Goal: Transaction & Acquisition: Obtain resource

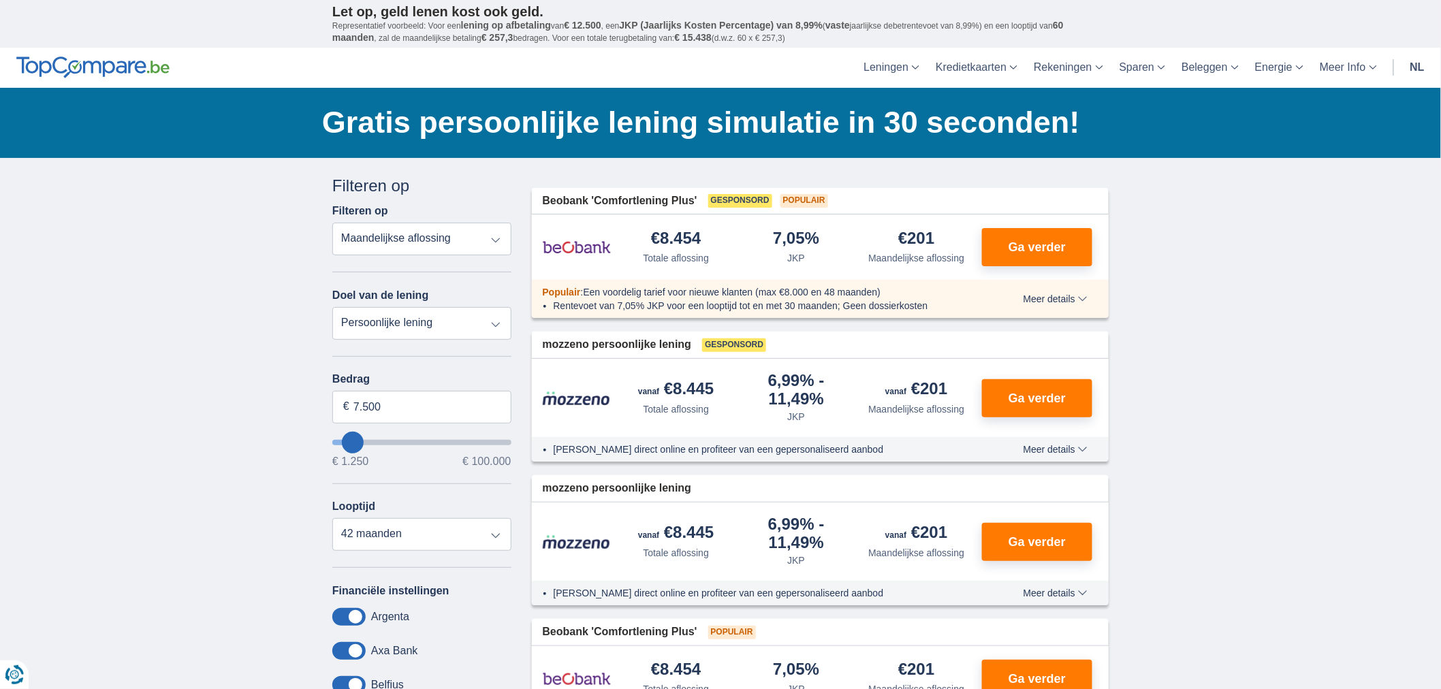
click at [495, 234] on select "Totale aflossing JKP Maandelijkse aflossing" at bounding box center [421, 239] width 179 height 33
click at [332, 223] on select "Totale aflossing JKP Maandelijkse aflossing" at bounding box center [421, 239] width 179 height 33
click at [426, 317] on select "Persoonlijke lening Auto Moto / fiets Mobilhome / caravan Renovatie Energie Sch…" at bounding box center [421, 323] width 179 height 33
select select "vehicleLoan"
click at [332, 307] on select "Persoonlijke lening Auto Moto / fiets Mobilhome / caravan Renovatie Energie Sch…" at bounding box center [421, 323] width 179 height 33
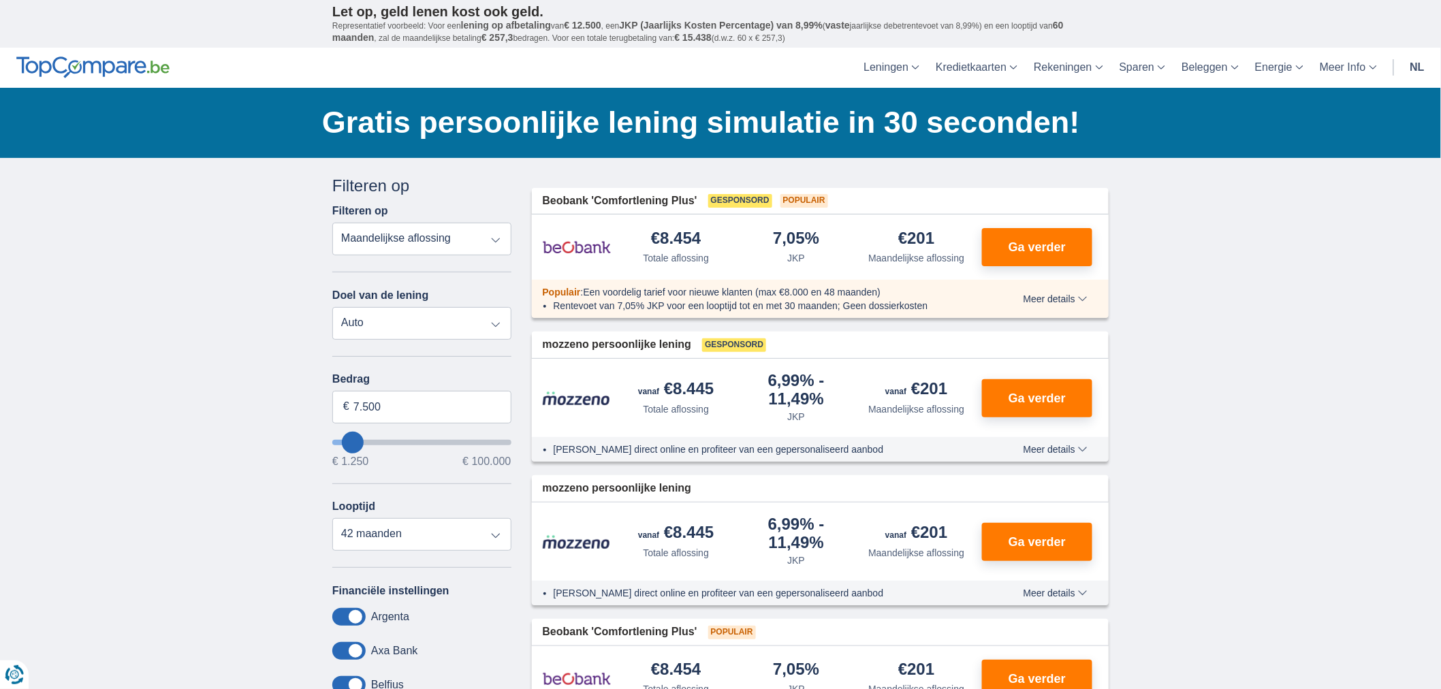
select select "3-4"
type input "15.000"
type input "15250"
select select "60"
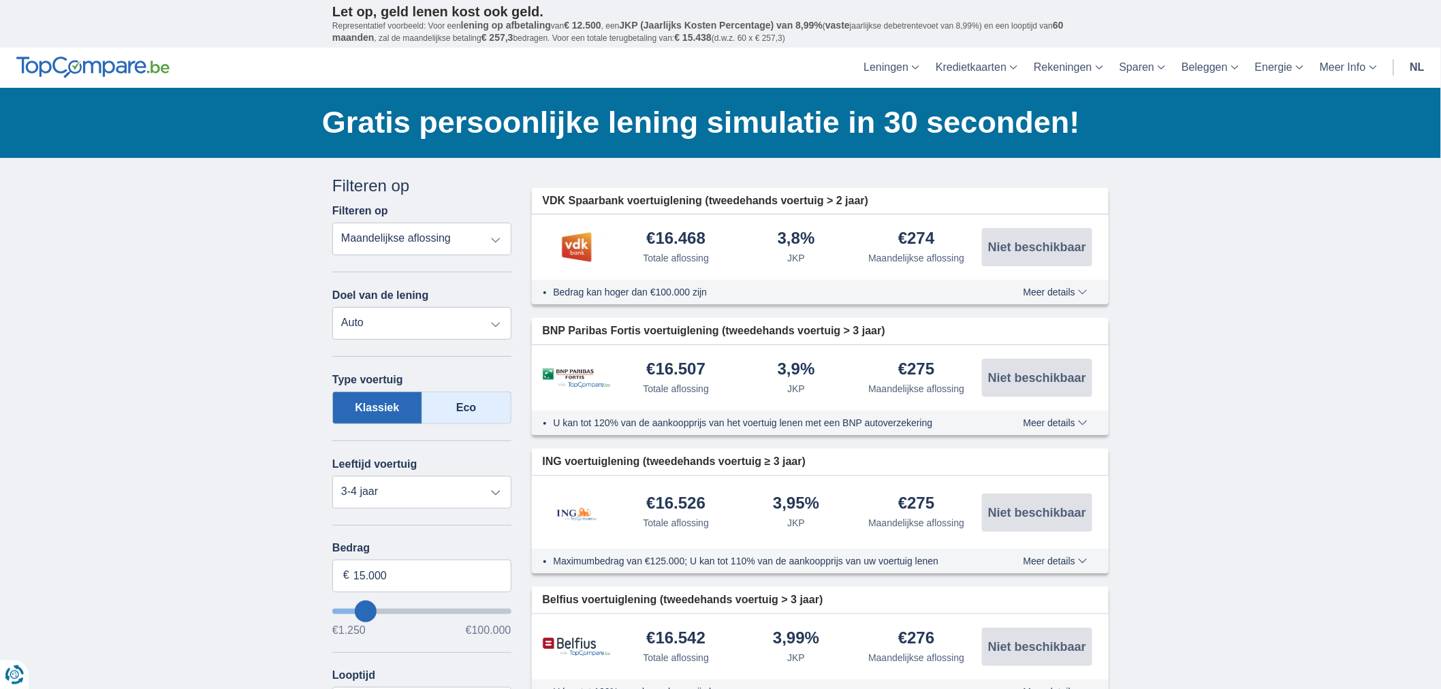
click at [492, 409] on label "Eco" at bounding box center [466, 408] width 89 height 33
click at [0, 0] on input "Eco" at bounding box center [0, 0] width 0 height 0
click at [463, 489] on select "Nieuw 0-1 jaar 1-2 jaar 2-3 jaar 3-4 jaar 4-5 jaar 5+ jaar" at bounding box center [421, 492] width 179 height 33
select select "new"
click at [332, 476] on select "Nieuw 0-1 jaar 1-2 jaar 2-3 jaar 3-4 jaar 4-5 jaar 5+ jaar" at bounding box center [421, 492] width 179 height 33
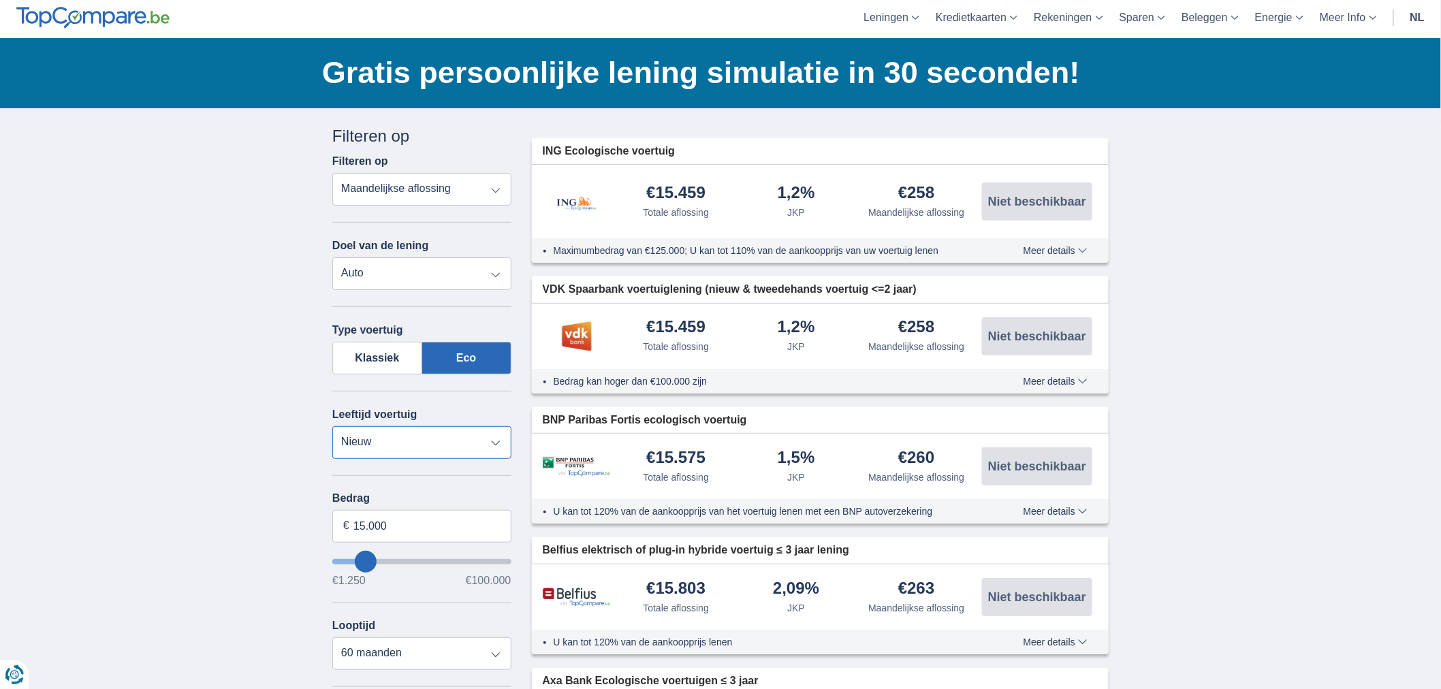
scroll to position [227, 0]
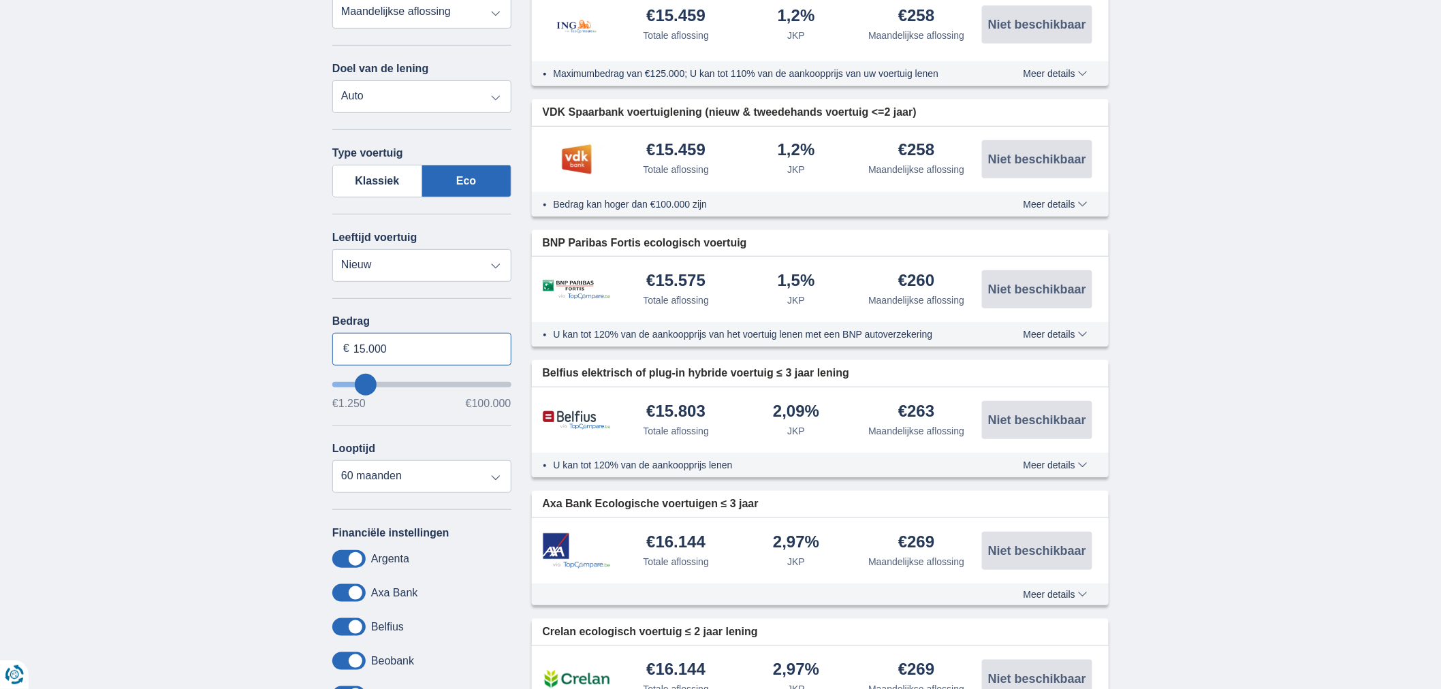
drag, startPoint x: 403, startPoint y: 342, endPoint x: 131, endPoint y: 328, distance: 271.5
type input "25.000"
type input "25250"
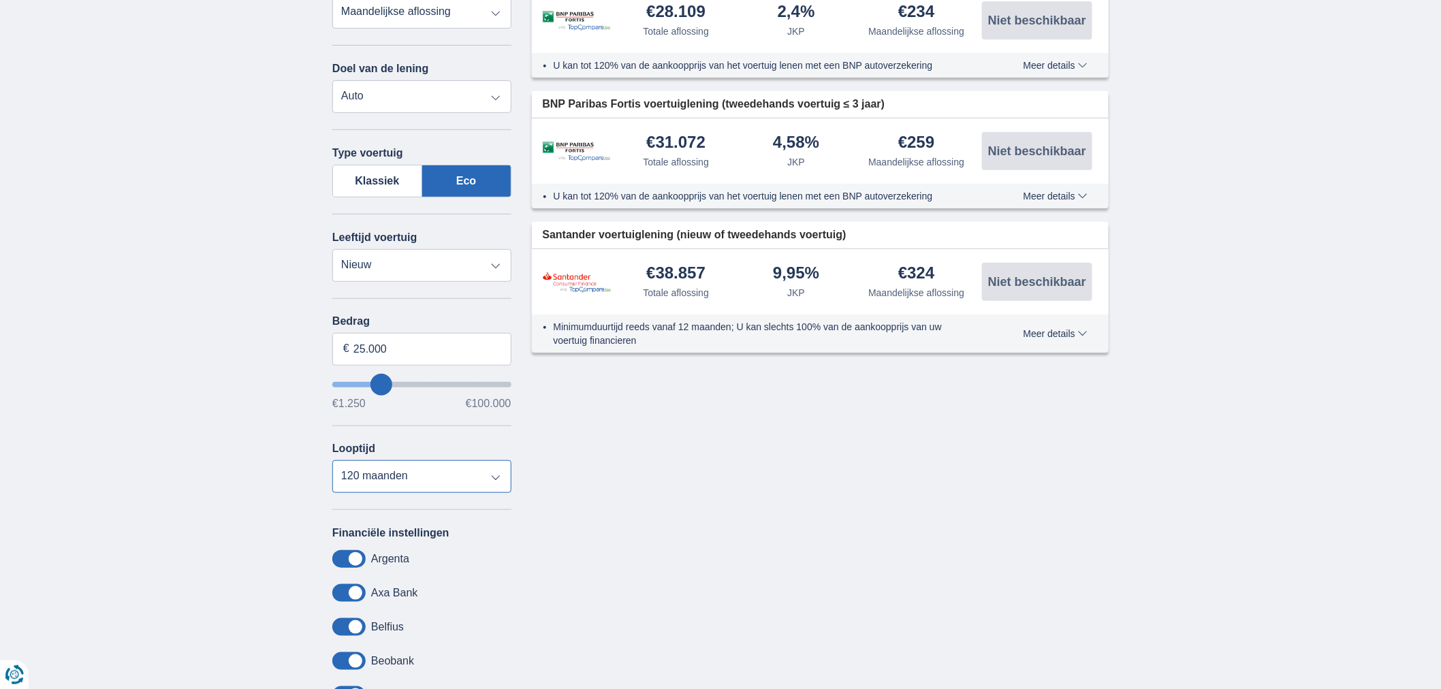
select select "72"
click at [332, 460] on select "12 maanden 18 maanden 24 maanden 30 maanden 36 maanden 42 maanden 48 maanden 60…" at bounding box center [421, 476] width 179 height 33
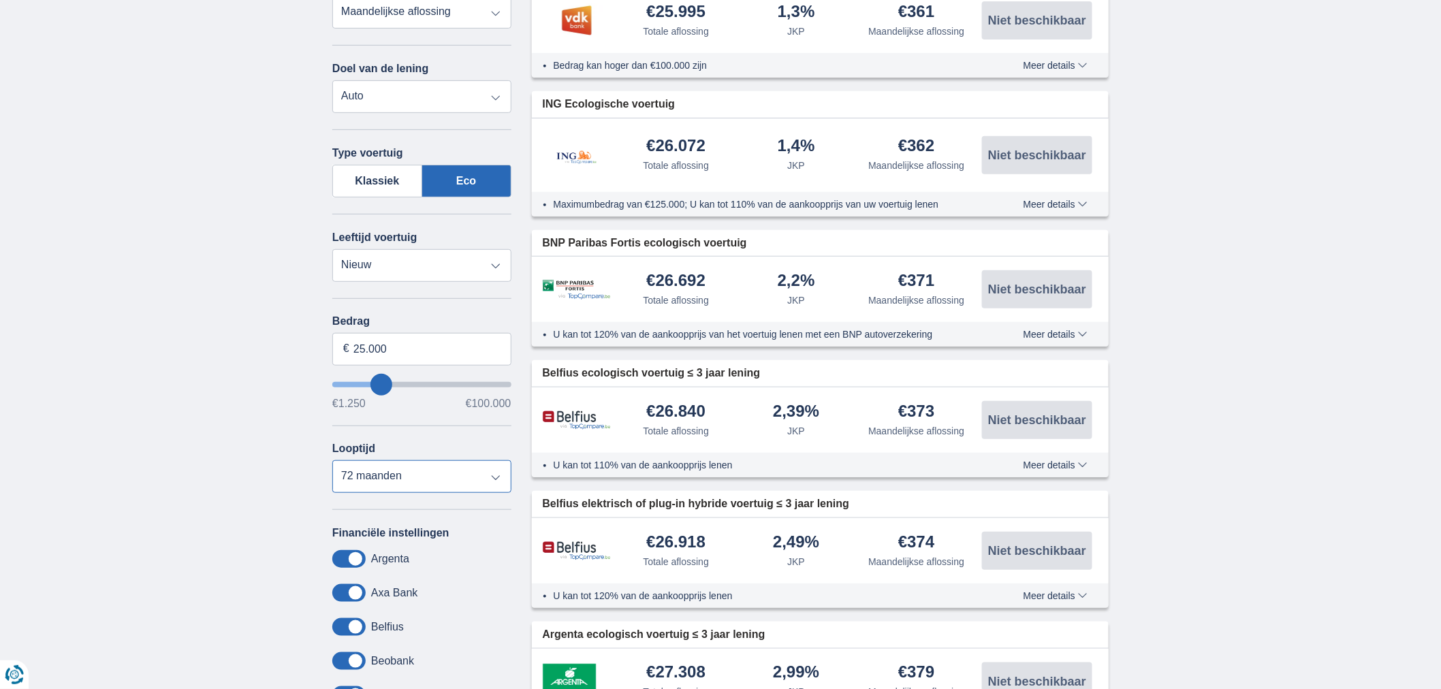
scroll to position [151, 0]
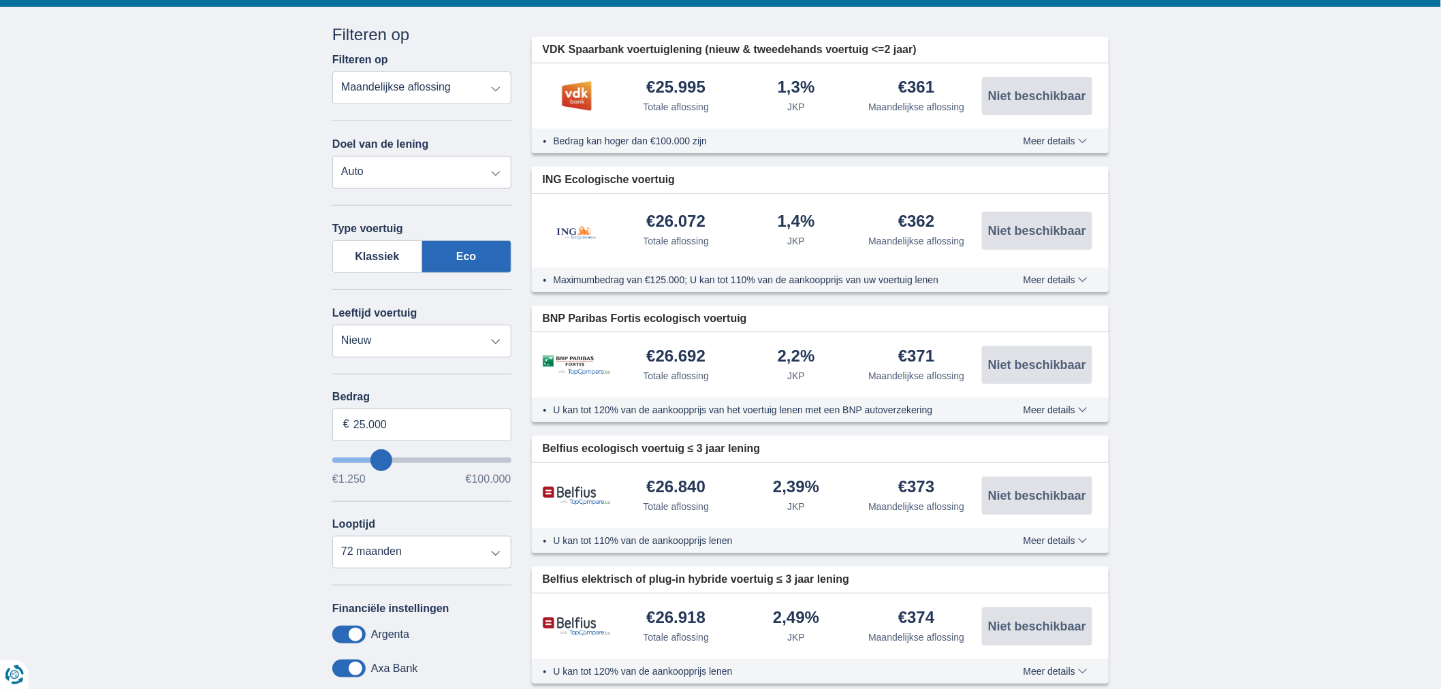
click at [1037, 138] on div "Bedrag kan hoger dan €100.000 zijn Meer details Minder details" at bounding box center [821, 141] width 578 height 25
click at [1036, 138] on span "Meer details" at bounding box center [1056, 141] width 64 height 10
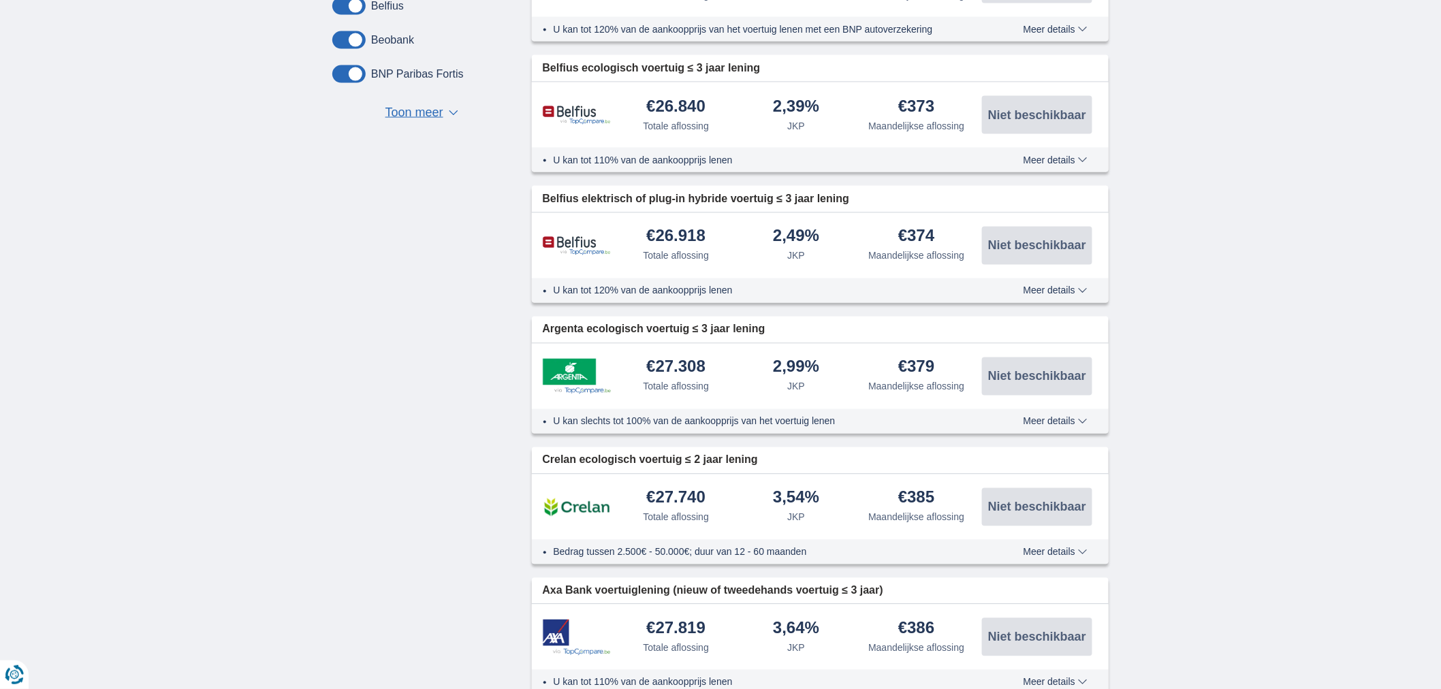
scroll to position [832, 0]
